Goal: Find specific page/section: Find specific page/section

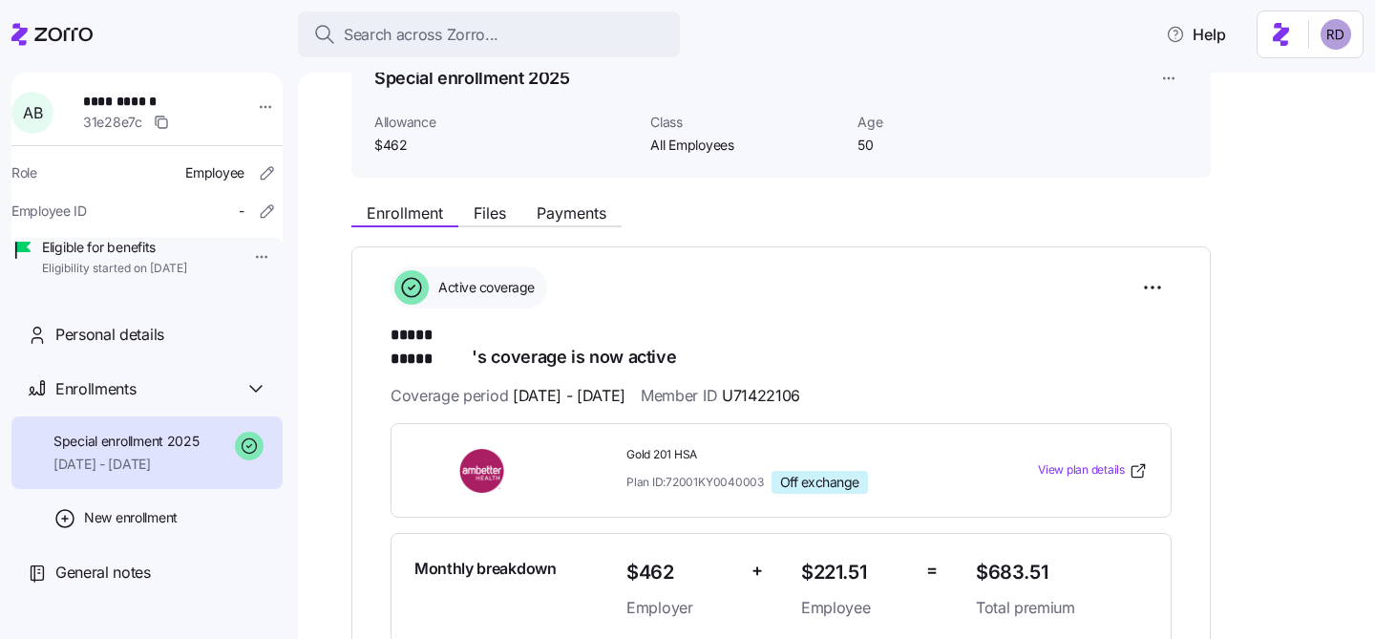
scroll to position [108, 0]
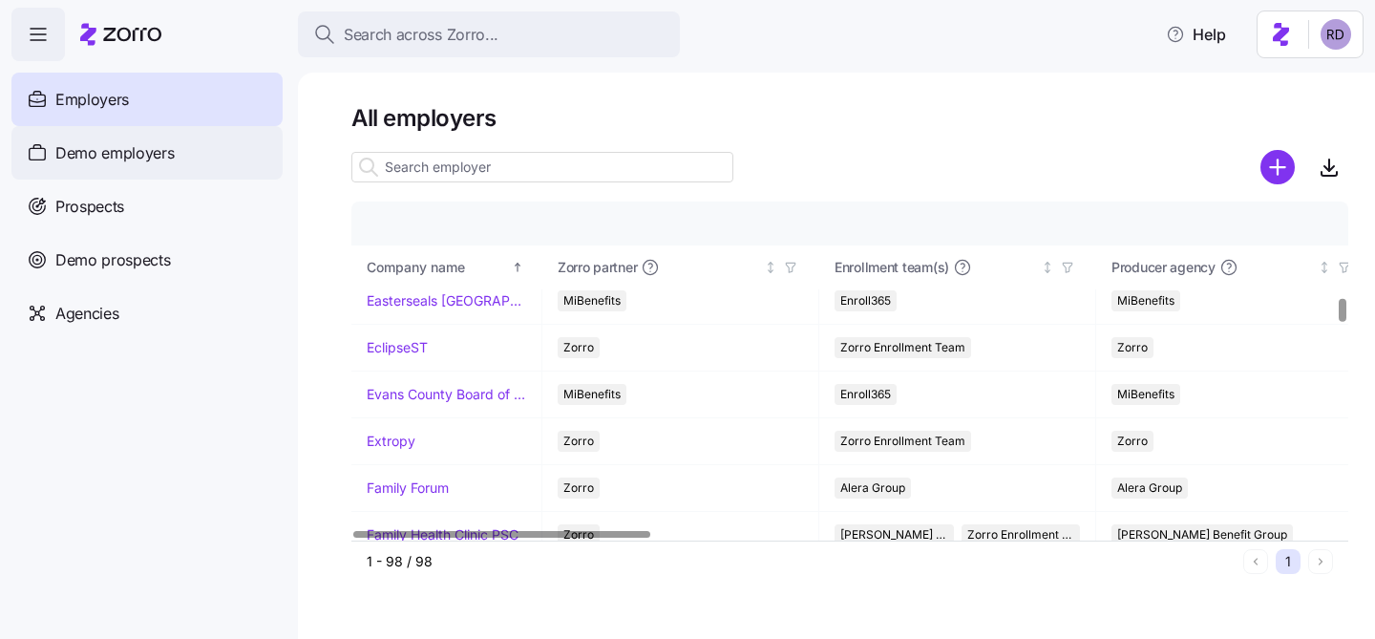
scroll to position [1107, 0]
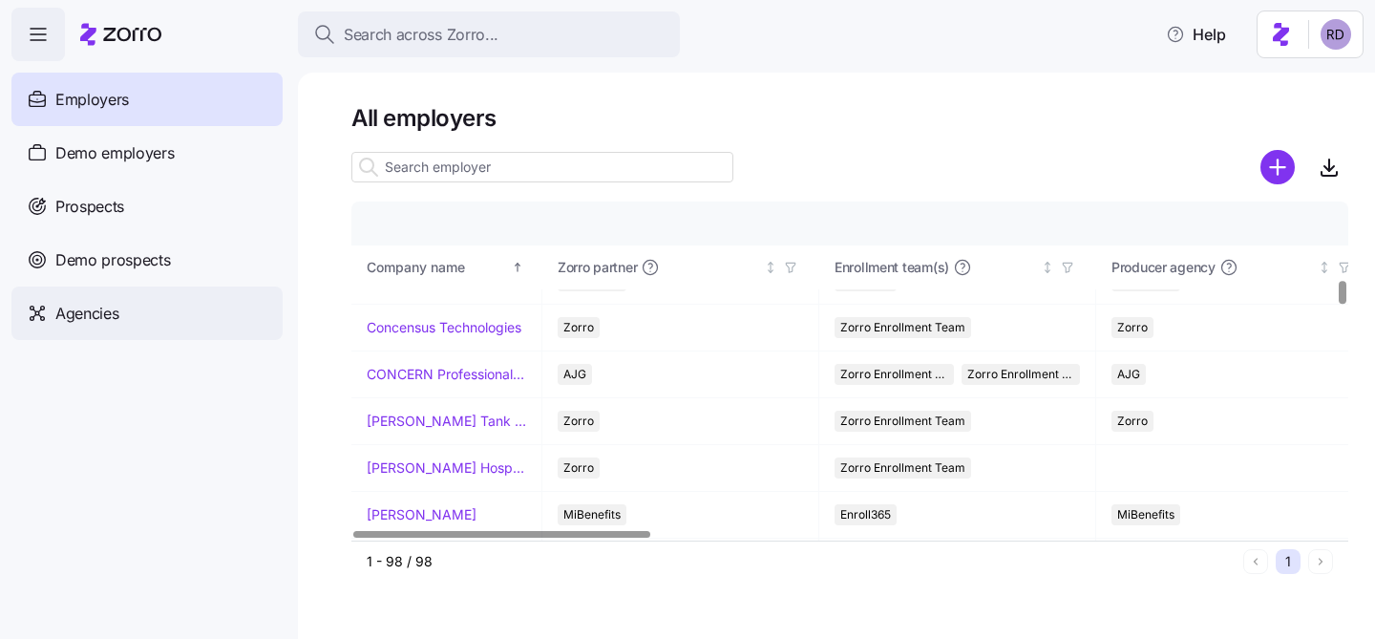
click at [129, 329] on div "Agencies" at bounding box center [146, 312] width 271 height 53
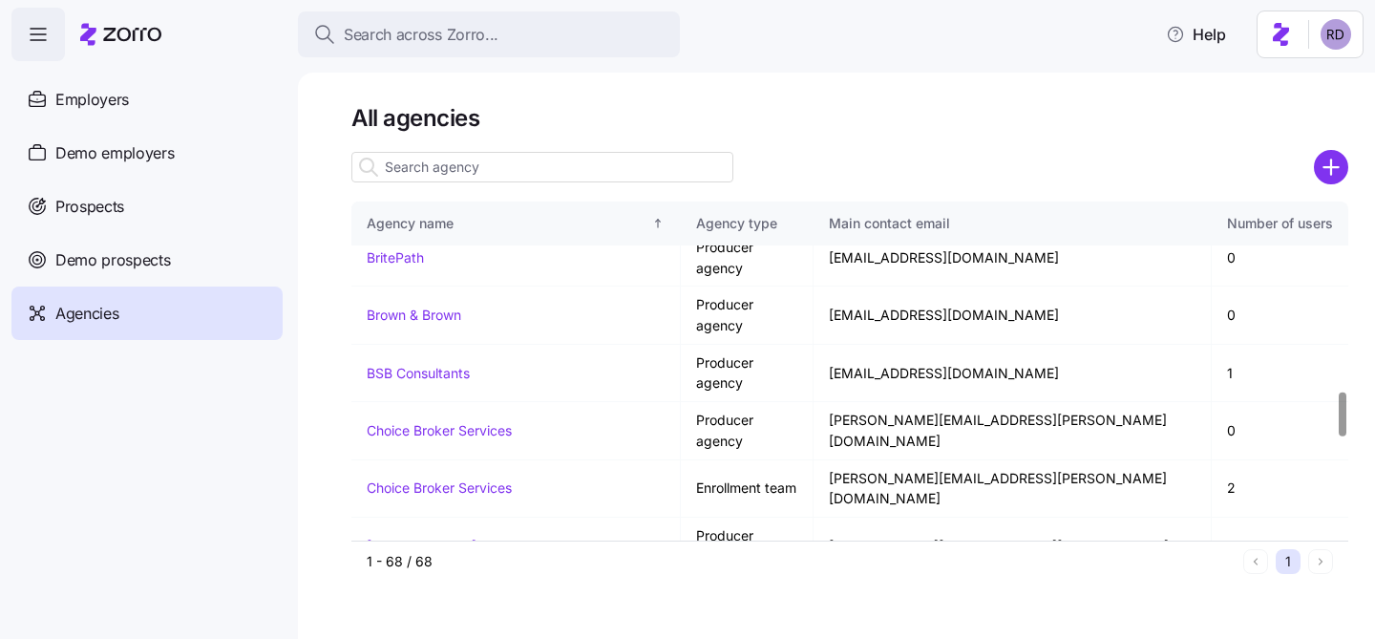
scroll to position [2216, 0]
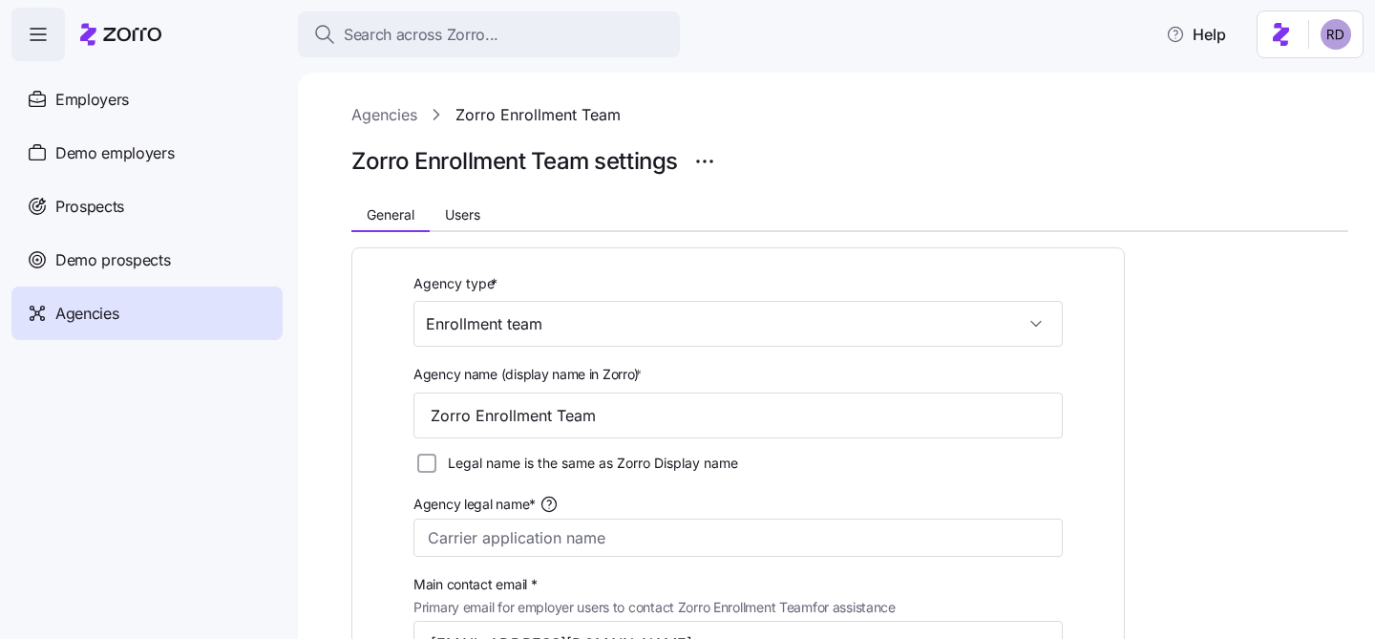
click at [445, 189] on div at bounding box center [849, 191] width 997 height 23
click at [446, 202] on button "Users" at bounding box center [463, 214] width 66 height 29
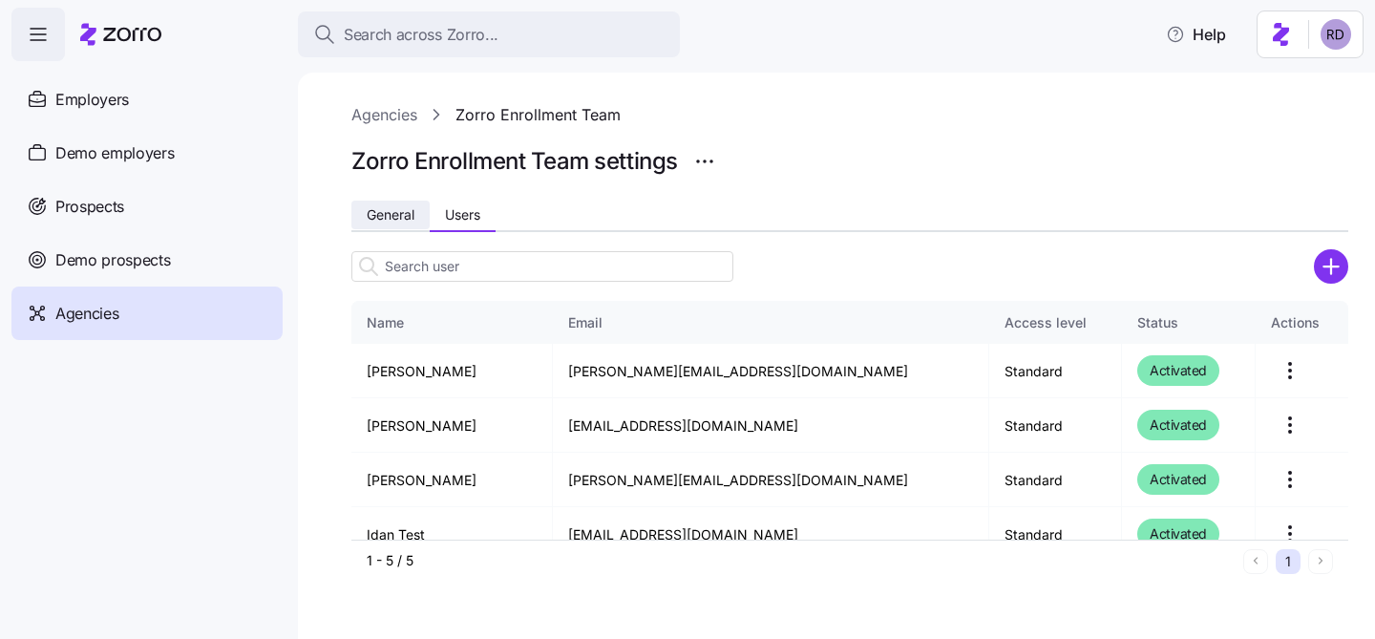
click at [395, 210] on span "General" at bounding box center [391, 214] width 48 height 13
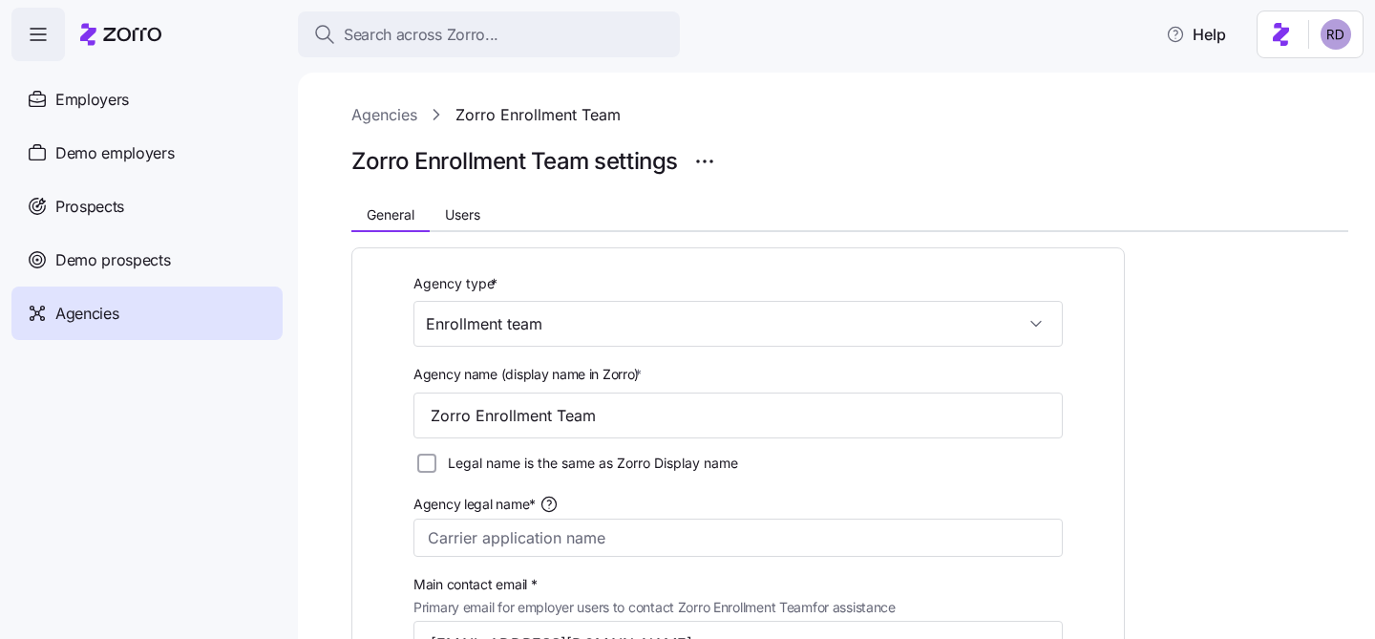
click at [399, 120] on link "Agencies" at bounding box center [384, 115] width 66 height 24
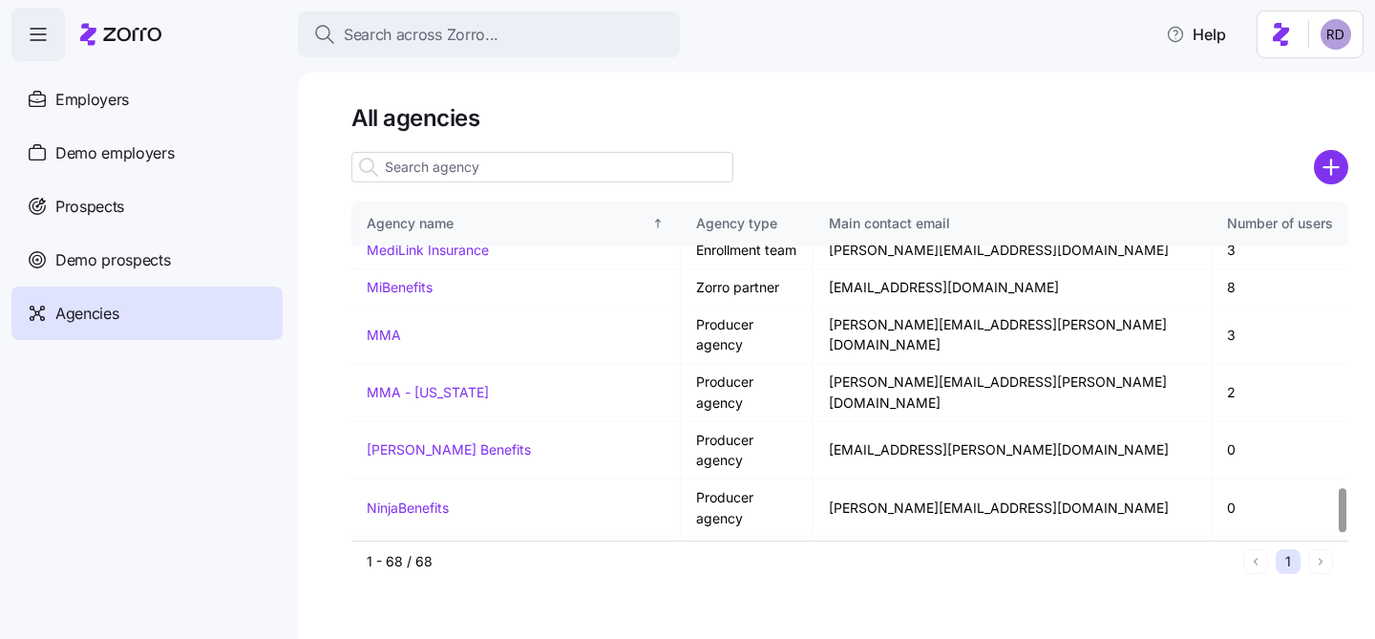
scroll to position [2216, 0]
